Goal: Information Seeking & Learning: Find specific fact

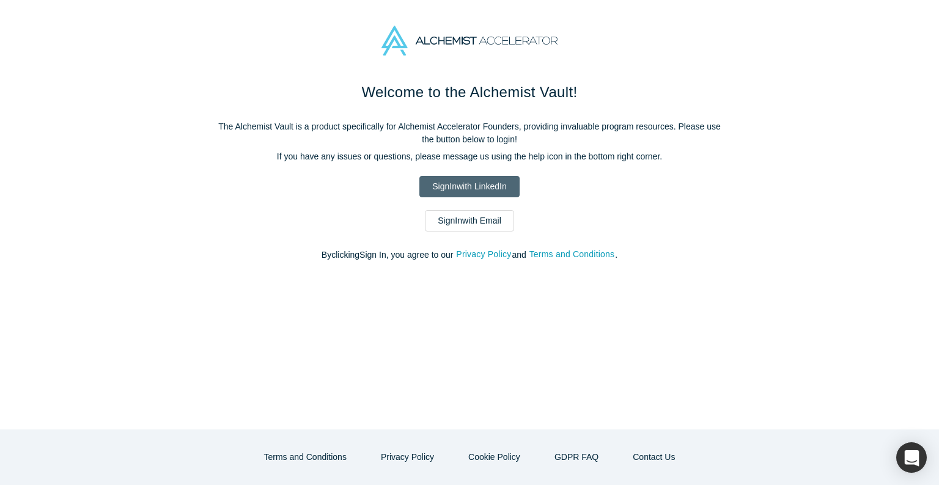
click at [467, 184] on link "Sign In with LinkedIn" at bounding box center [469, 186] width 100 height 21
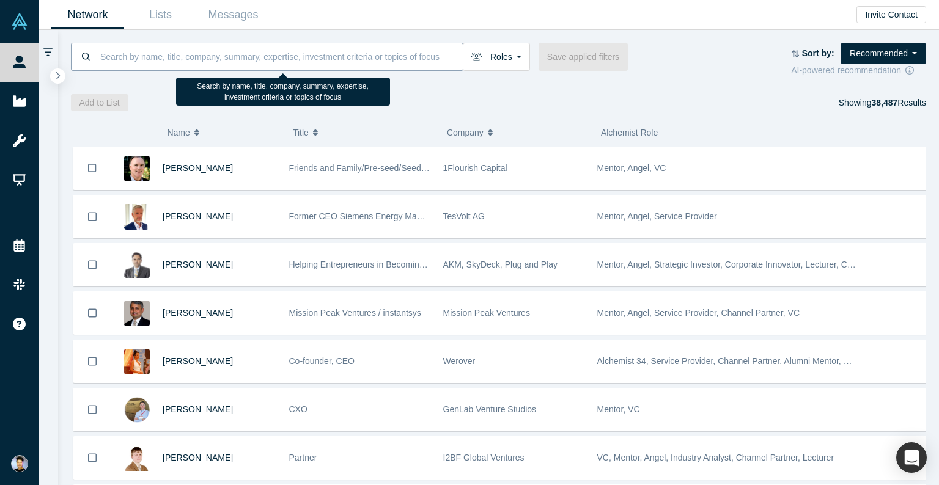
click at [186, 54] on input at bounding box center [281, 56] width 364 height 29
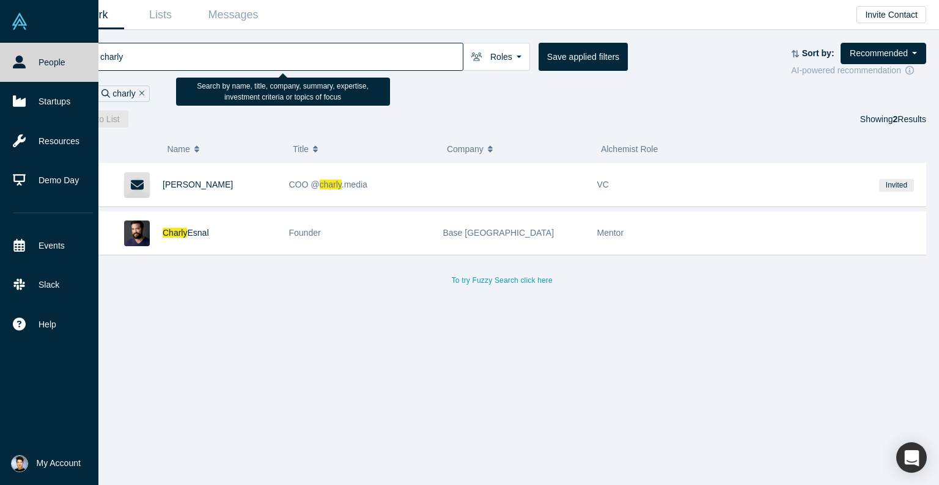
drag, startPoint x: 188, startPoint y: 62, endPoint x: 8, endPoint y: 51, distance: 180.7
click at [8, 51] on div "People Startups Resources Demo Day Events Slack Help Contact Us GDPR My Account…" at bounding box center [469, 242] width 939 height 485
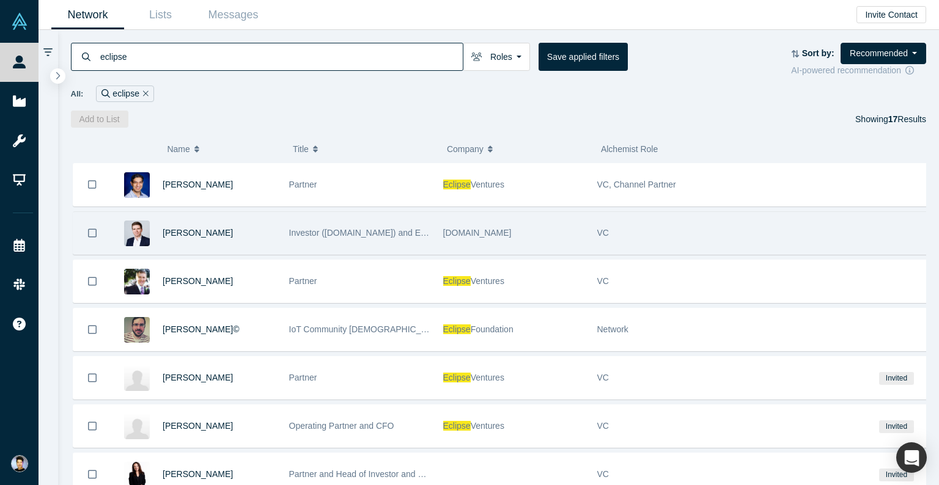
type input "eclipse"
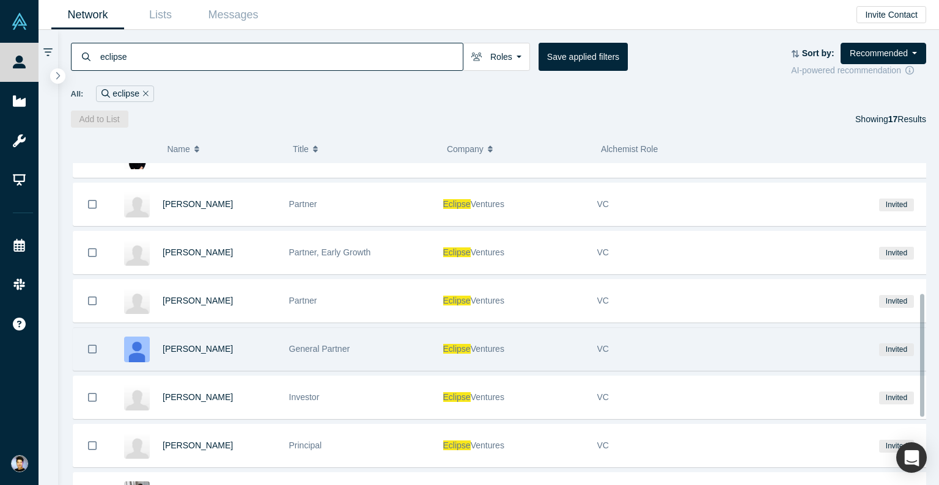
scroll to position [342, 0]
